Goal: Contribute content: Add original content to the website for others to see

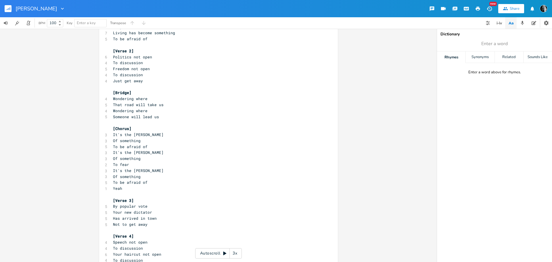
scroll to position [86, 0]
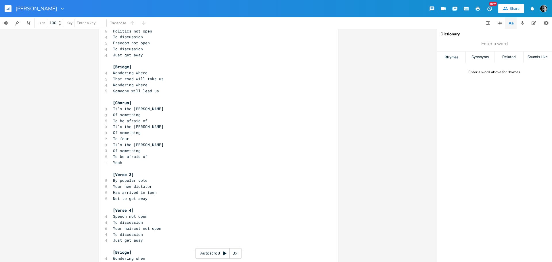
click at [130, 198] on span "Not to get away" at bounding box center [130, 198] width 34 height 5
click at [134, 199] on span "Not to get away" at bounding box center [130, 198] width 34 height 5
type textarea "He came to stay"
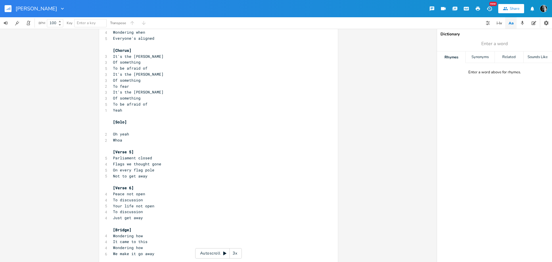
scroll to position [295, 0]
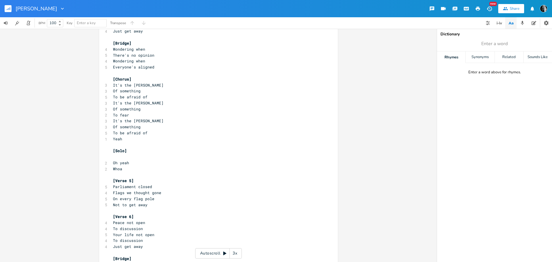
click at [143, 55] on span "There's no opinion" at bounding box center [133, 55] width 41 height 5
type textarea "voice"
click at [148, 67] on span "Everyone's aligned" at bounding box center [133, 66] width 41 height 5
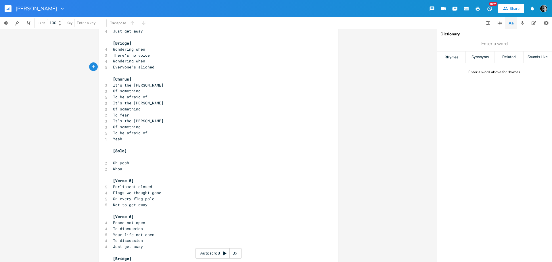
click at [148, 67] on span "Everyone's aligned" at bounding box center [133, 66] width 41 height 5
type textarea "silenced"
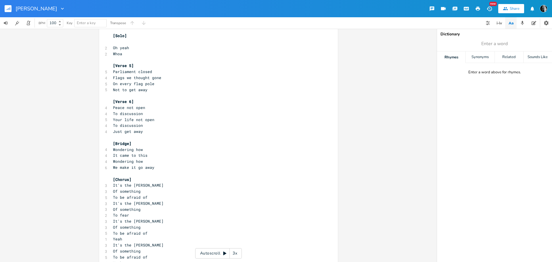
scroll to position [467, 0]
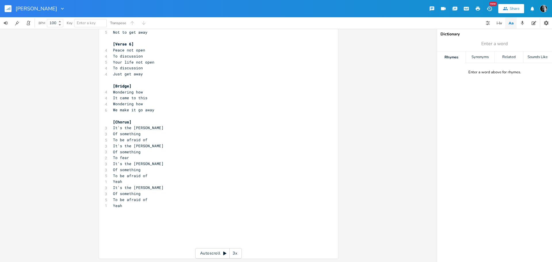
click at [171, 95] on pre "It came to this" at bounding box center [215, 98] width 207 height 6
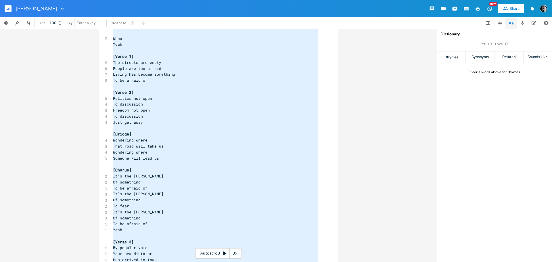
scroll to position [29, 0]
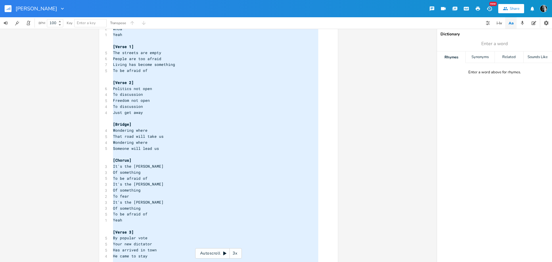
type textarea "w"
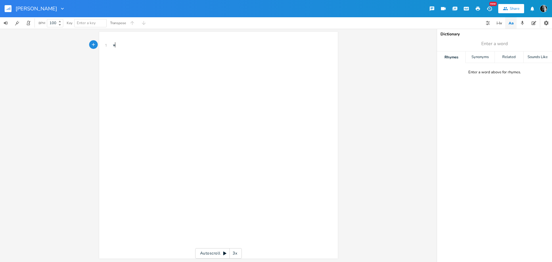
type textarea "[Solo] Whoa Yeah [Verse 1] The streets are empty People are too afraid Living h…"
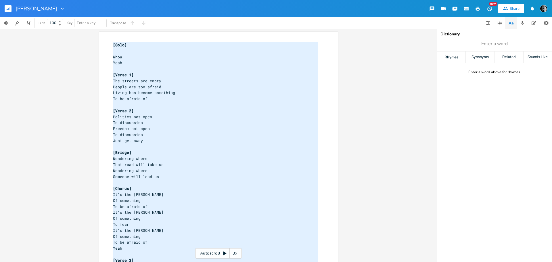
click at [126, 53] on pre "​" at bounding box center [215, 51] width 207 height 6
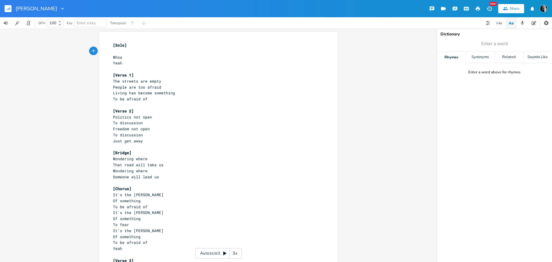
scroll to position [0, 0]
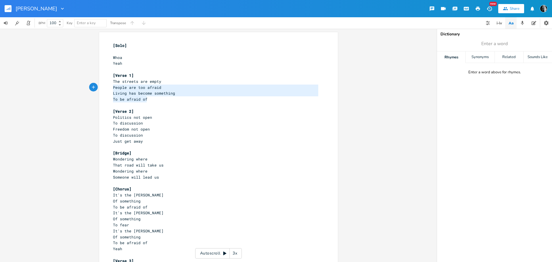
type textarea "The streets are empty People are too afraid Living has become something To be a…"
drag, startPoint x: 146, startPoint y: 100, endPoint x: 108, endPoint y: 83, distance: 41.9
click at [116, 85] on span "People are too afraid" at bounding box center [137, 87] width 48 height 5
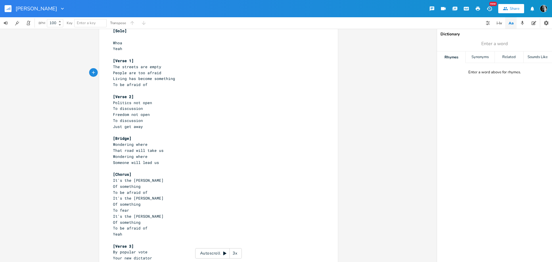
scroll to position [29, 0]
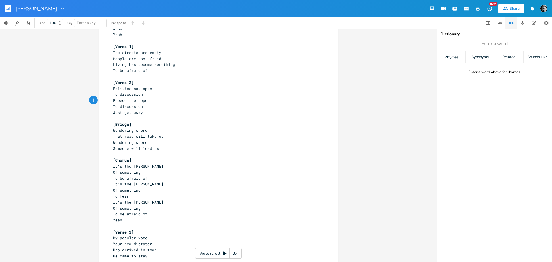
click at [153, 102] on pre "Freedom not open" at bounding box center [215, 100] width 207 height 6
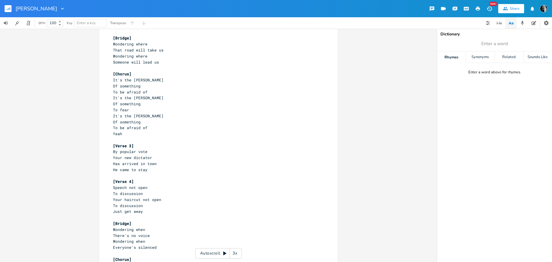
scroll to position [144, 0]
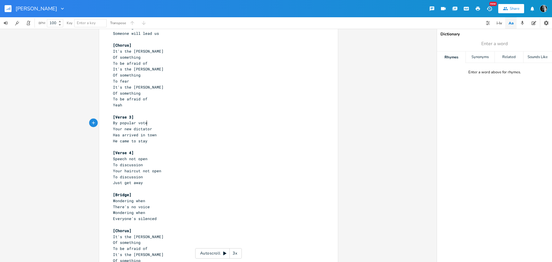
click at [150, 121] on pre "By popular vote" at bounding box center [215, 123] width 207 height 6
click at [153, 128] on pre "Your new dictator" at bounding box center [215, 129] width 207 height 6
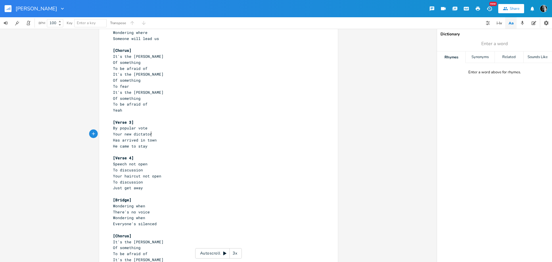
scroll to position [172, 0]
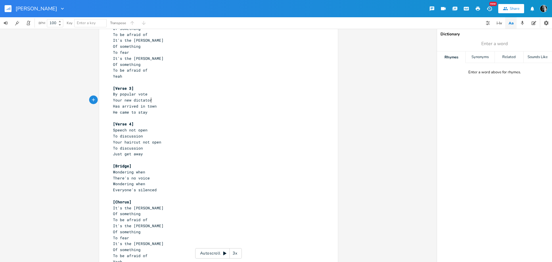
click at [163, 108] on pre "Has arrived in town" at bounding box center [215, 106] width 207 height 6
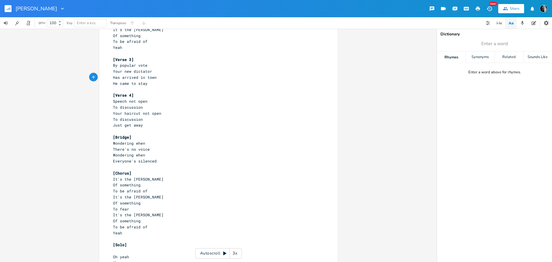
scroll to position [230, 0]
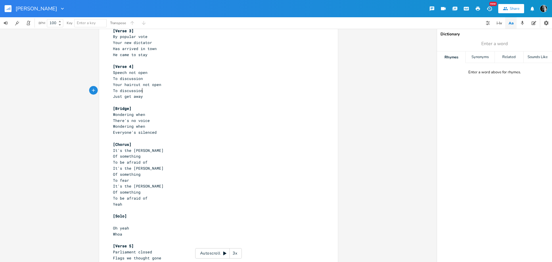
click at [151, 90] on pre "To discussion" at bounding box center [215, 91] width 207 height 6
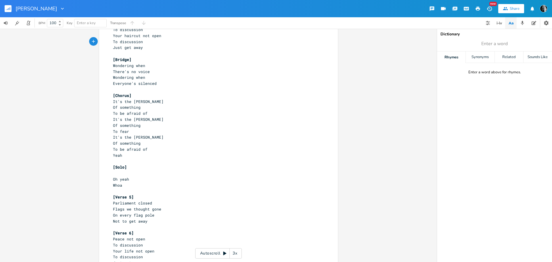
scroll to position [287, 0]
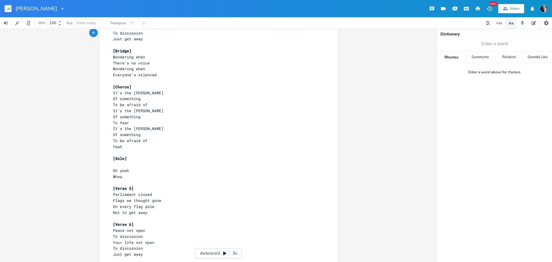
click at [148, 105] on pre "To be afraid of" at bounding box center [215, 105] width 207 height 6
click at [145, 113] on pre "It's the [PERSON_NAME]" at bounding box center [215, 111] width 207 height 6
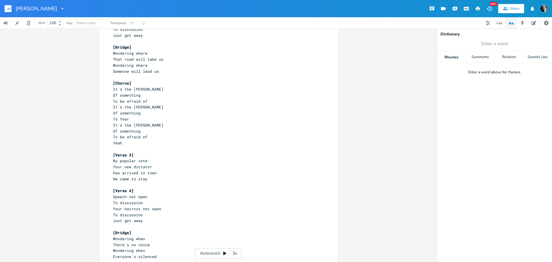
scroll to position [115, 0]
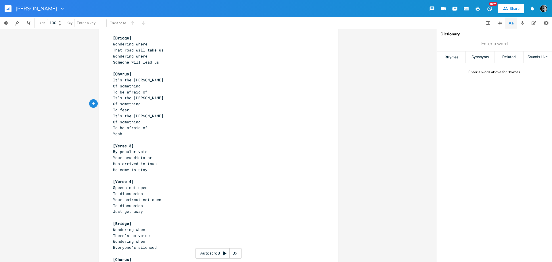
click at [151, 103] on pre "Of something" at bounding box center [215, 104] width 207 height 6
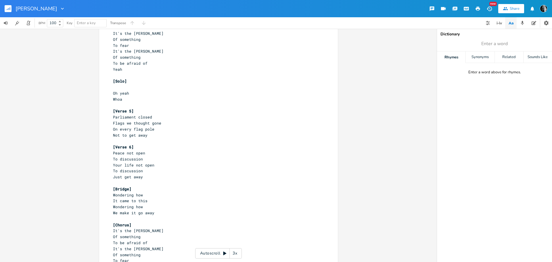
scroll to position [409, 0]
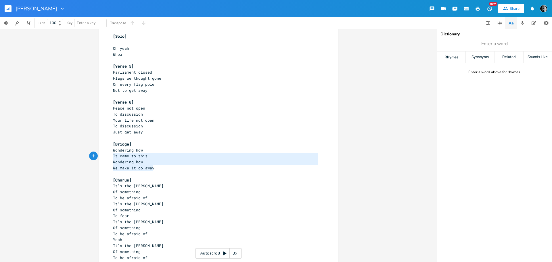
type textarea "Wondering how It came to this Wondering how We make it go away"
drag, startPoint x: 153, startPoint y: 168, endPoint x: 106, endPoint y: 153, distance: 50.0
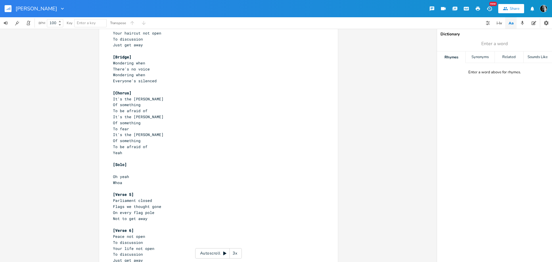
scroll to position [266, 0]
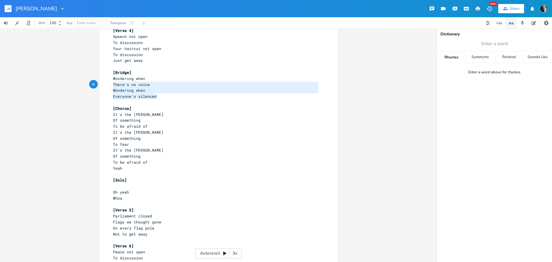
type textarea "Wondering when There's no voice Wondering when Everyone's silenced"
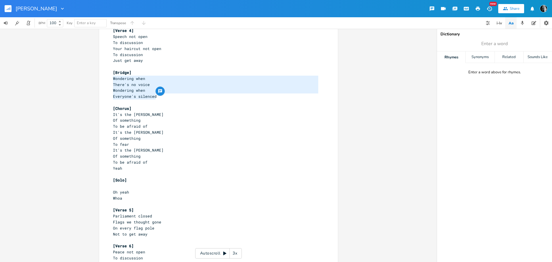
drag, startPoint x: 159, startPoint y: 99, endPoint x: 109, endPoint y: 81, distance: 52.1
click at [109, 81] on div "Wondering when There's no voice Wondering when Everyone's silenced x [Solo] ​ W…" at bounding box center [218, 112] width 238 height 693
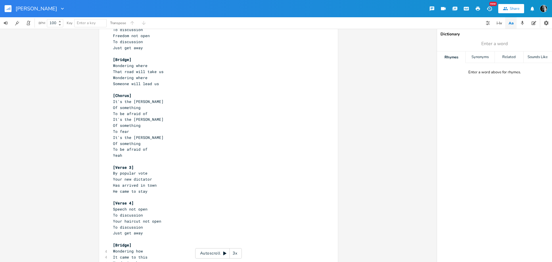
scroll to position [65, 0]
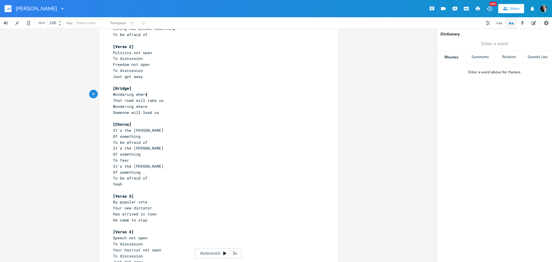
click at [166, 97] on pre "That road will take us" at bounding box center [215, 100] width 207 height 6
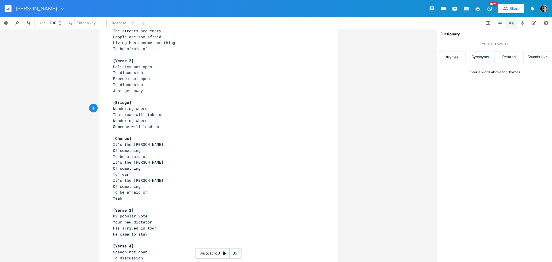
scroll to position [0, 0]
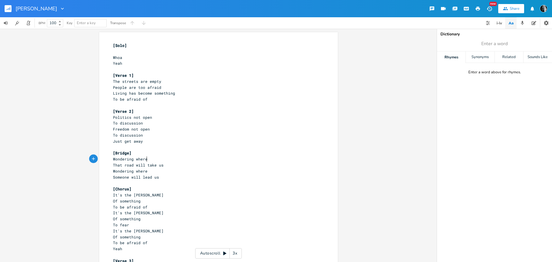
click at [178, 118] on pre "Politics not open" at bounding box center [215, 117] width 207 height 6
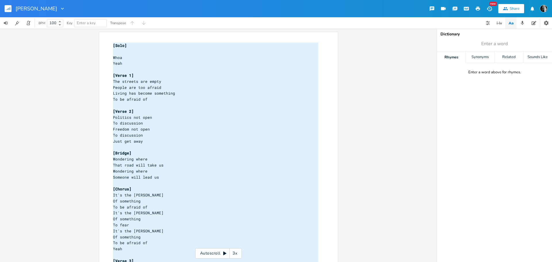
scroll to position [464, 0]
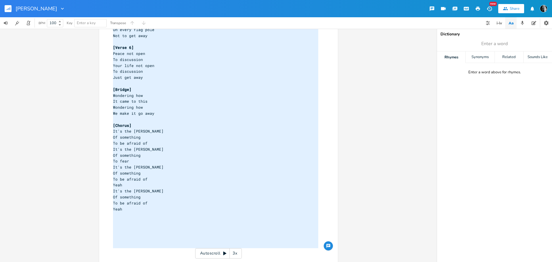
click at [131, 210] on pre "Yeah" at bounding box center [215, 209] width 207 height 6
type textarea "[Solo] Whoa Yeah [Verse 1] The streets are empty People are too afraid Living h…"
